Goal: Find specific page/section: Find specific page/section

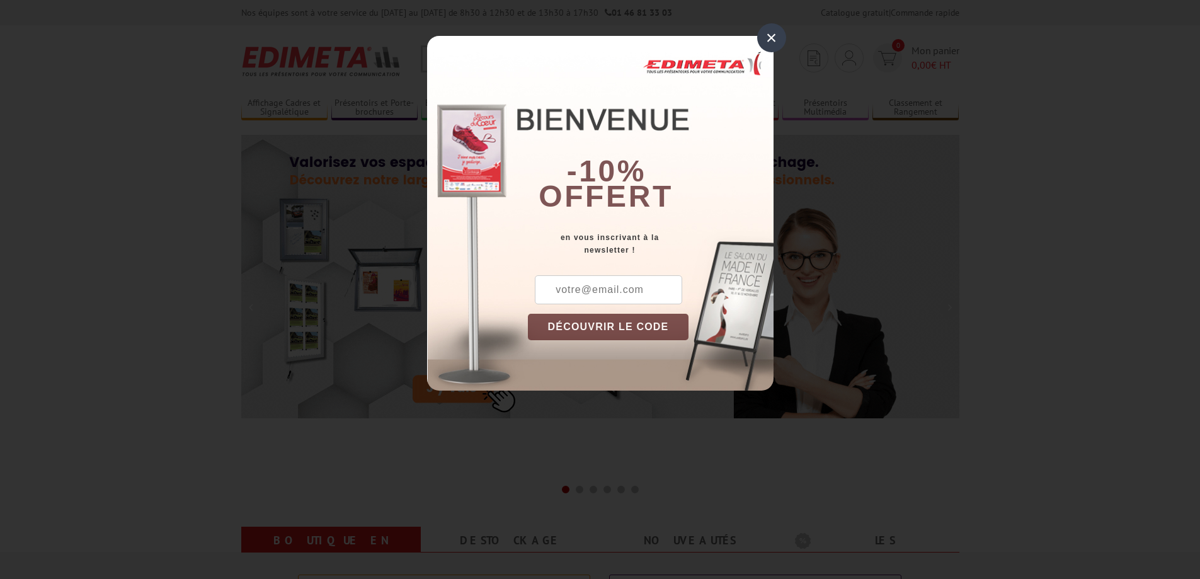
click at [767, 31] on div "×" at bounding box center [771, 37] width 29 height 29
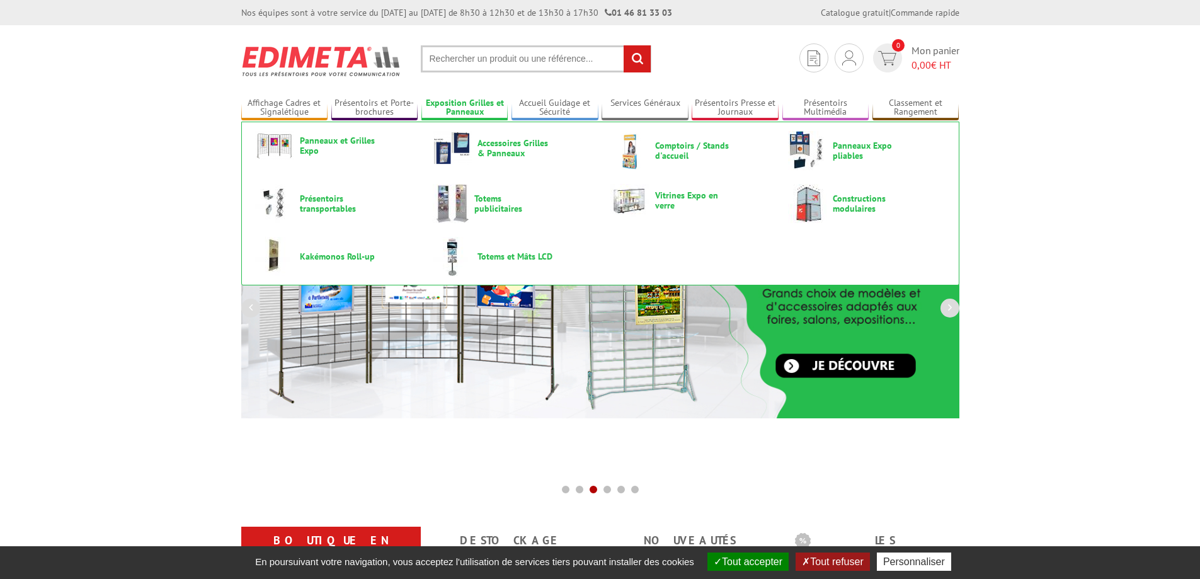
click at [481, 103] on link "Exposition Grilles et Panneaux" at bounding box center [464, 108] width 87 height 21
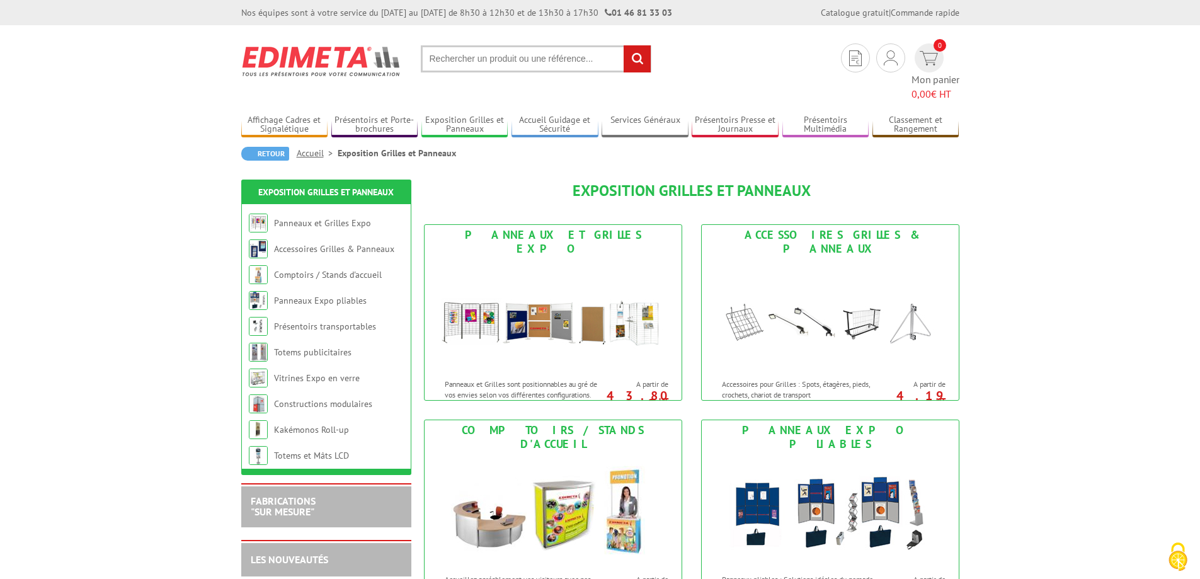
click at [531, 60] on input "text" at bounding box center [536, 58] width 231 height 27
click at [529, 54] on input "text" at bounding box center [536, 58] width 231 height 27
click at [527, 60] on input "text" at bounding box center [536, 58] width 231 height 27
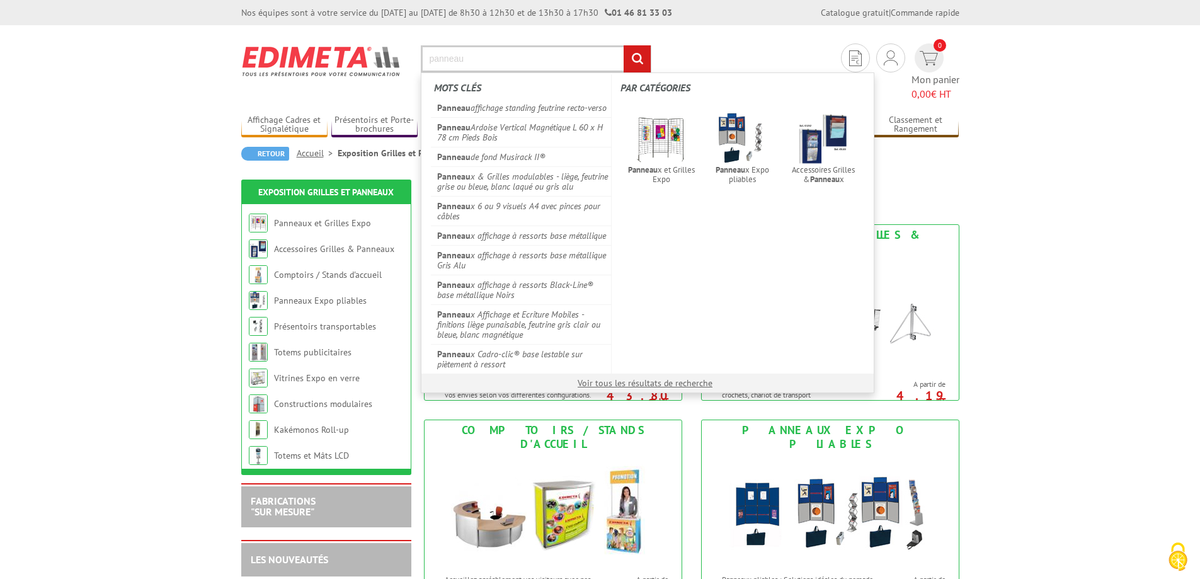
click at [503, 61] on input "panneau" at bounding box center [536, 58] width 231 height 27
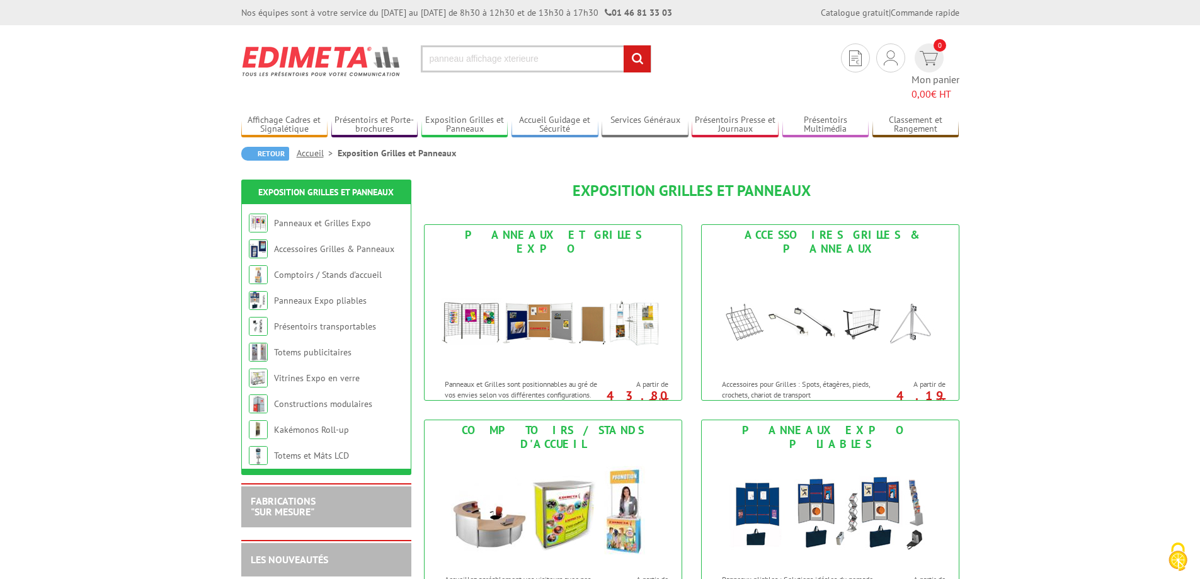
type input "panneau affichage xterieure"
click at [624, 45] on input "rechercher" at bounding box center [637, 58] width 27 height 27
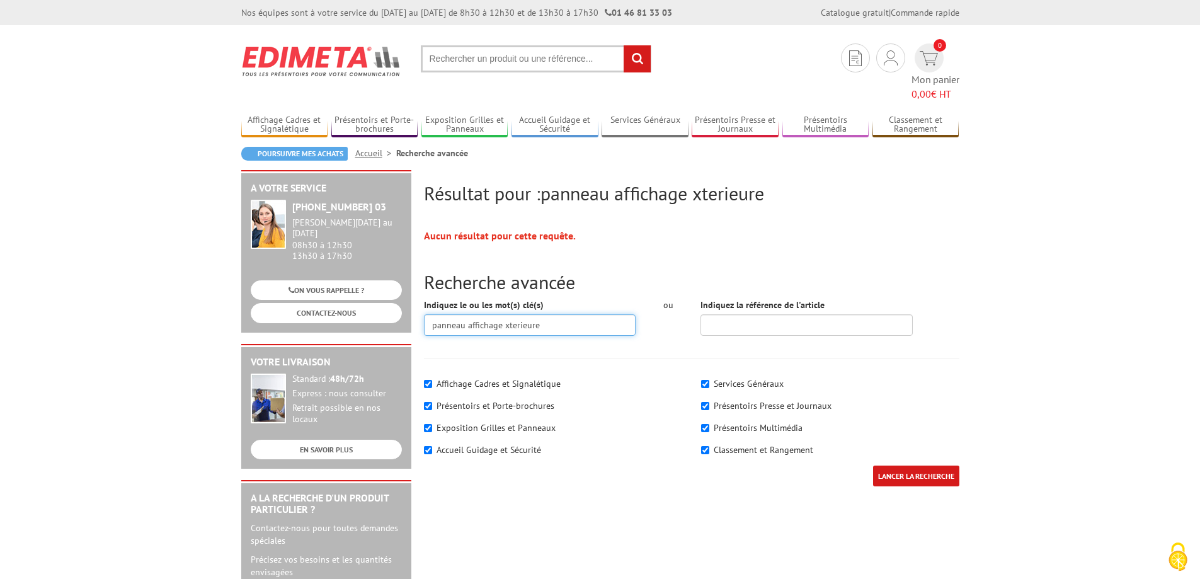
click at [548, 314] on input "panneau affichage xterieure" at bounding box center [530, 324] width 212 height 21
drag, startPoint x: 547, startPoint y: 309, endPoint x: 504, endPoint y: 304, distance: 43.7
click at [504, 314] on input "panneau affichage xterieure" at bounding box center [530, 324] width 212 height 21
type input "panneau affichage"
click at [873, 465] on input "LANCER LA RECHERCHE" at bounding box center [916, 475] width 86 height 21
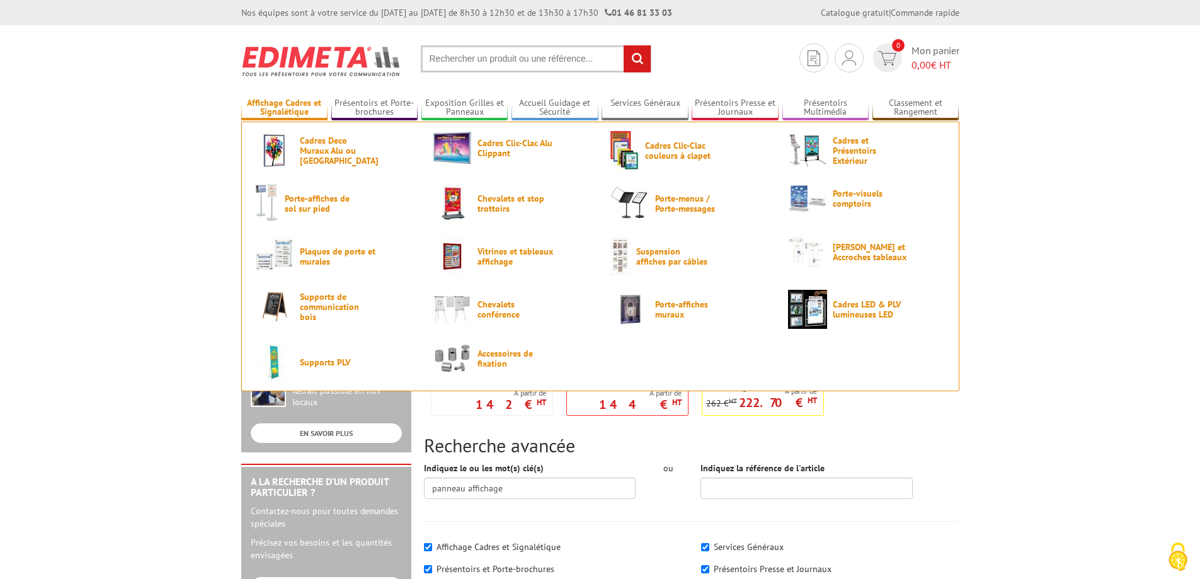
click at [311, 109] on link "Affichage Cadres et Signalétique" at bounding box center [284, 108] width 87 height 21
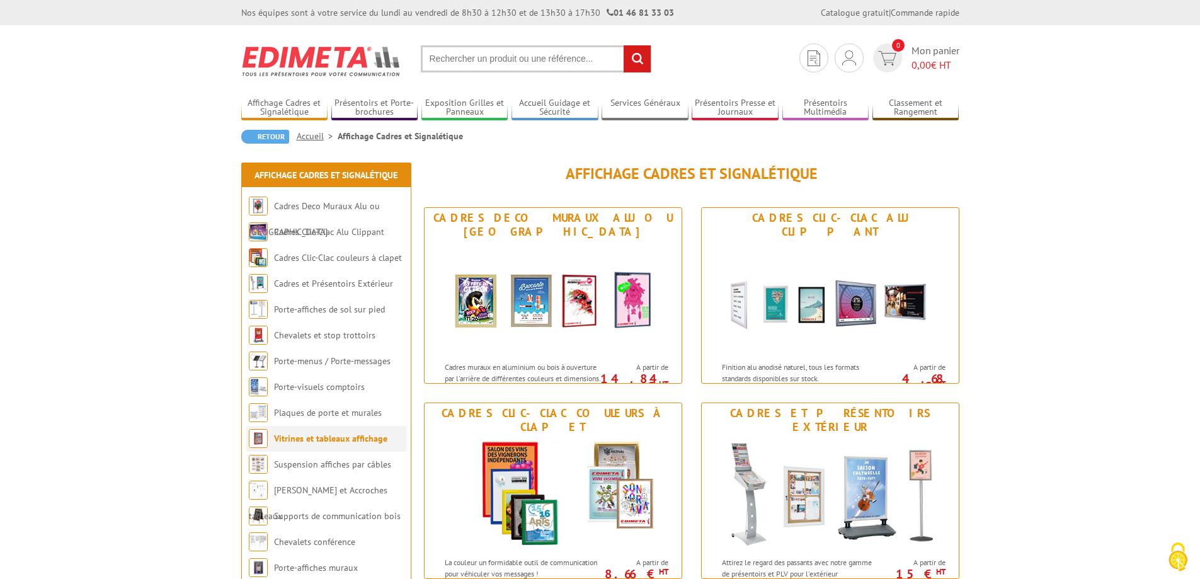
click at [316, 438] on link "Vitrines et tableaux affichage" at bounding box center [330, 438] width 113 height 11
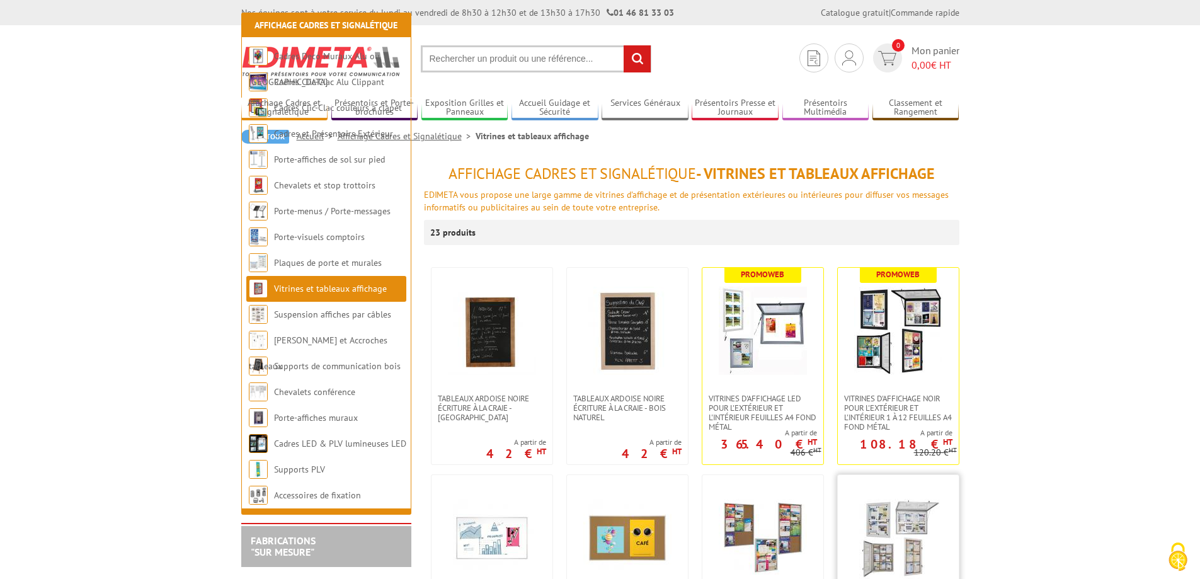
scroll to position [189, 0]
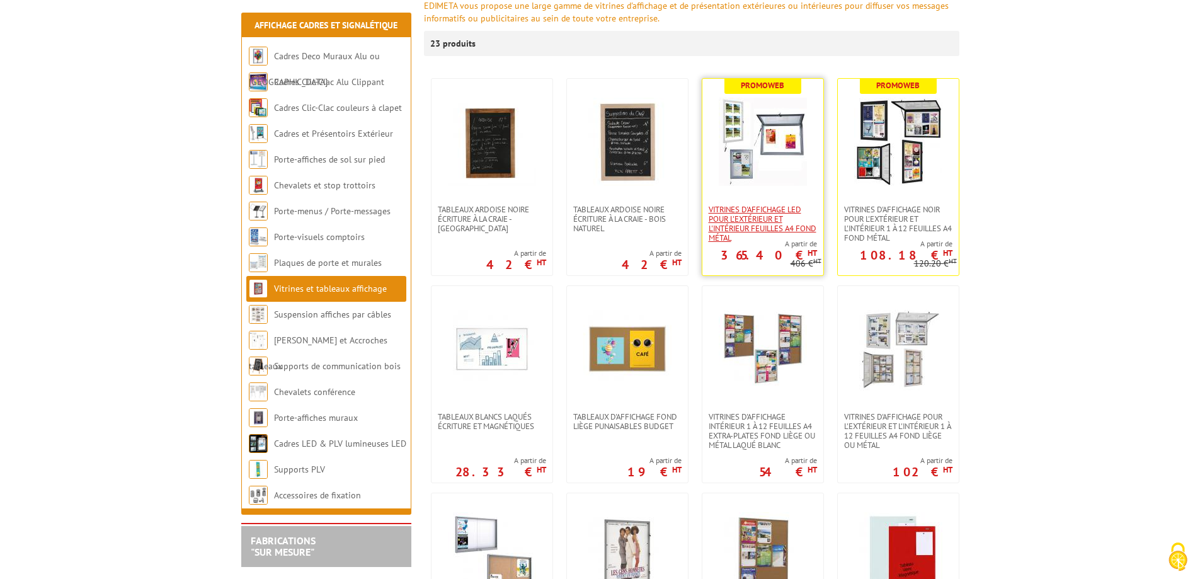
click at [749, 227] on span "Vitrines d'affichage LED pour l'extérieur et l'intérieur feuilles A4 fond métal" at bounding box center [763, 224] width 108 height 38
